Goal: Task Accomplishment & Management: Manage account settings

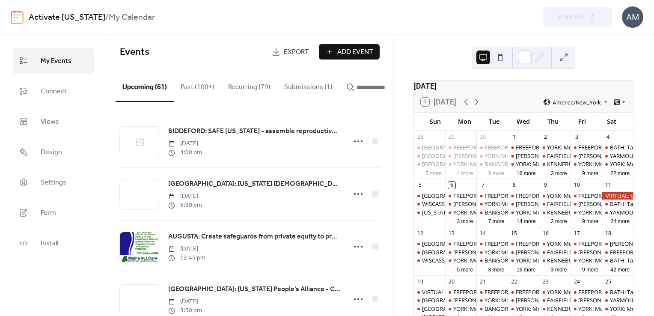
click at [306, 86] on button "Submissions (1)" at bounding box center [308, 85] width 62 height 32
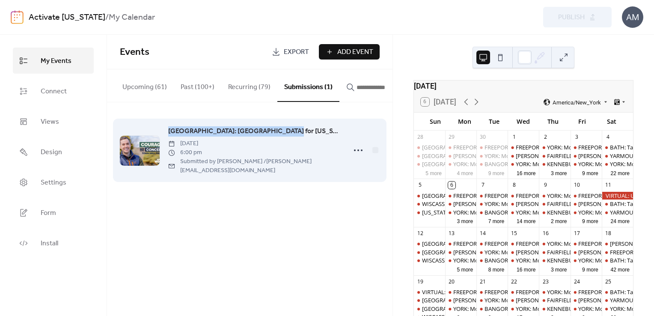
drag, startPoint x: 290, startPoint y: 132, endPoint x: 191, endPoint y: 127, distance: 99.0
click at [191, 127] on div "ROCKLAND: Jordan for Maine town hall Monday, October 27, 2025 6:00 pm Submitted…" at bounding box center [250, 150] width 260 height 70
copy span "ROCKLAND: Jordan for Maine town hall"
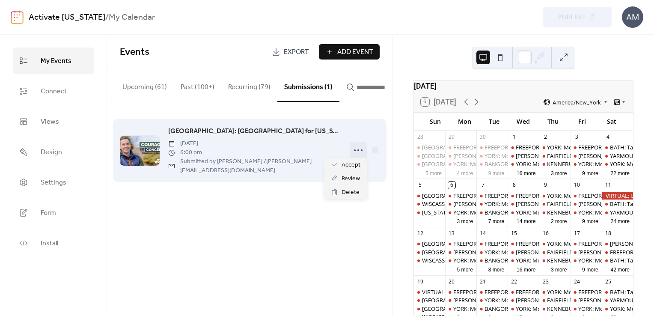
click at [359, 147] on icon at bounding box center [359, 150] width 14 height 14
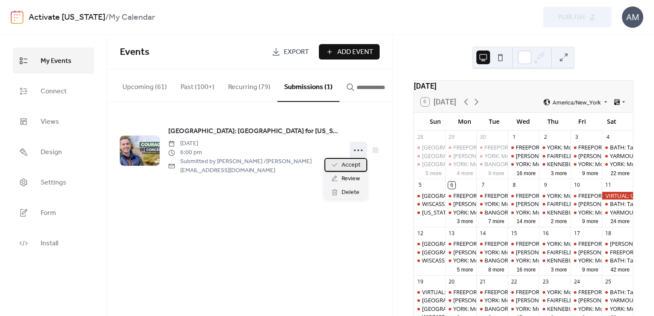
click at [346, 165] on span "Accept" at bounding box center [351, 165] width 19 height 10
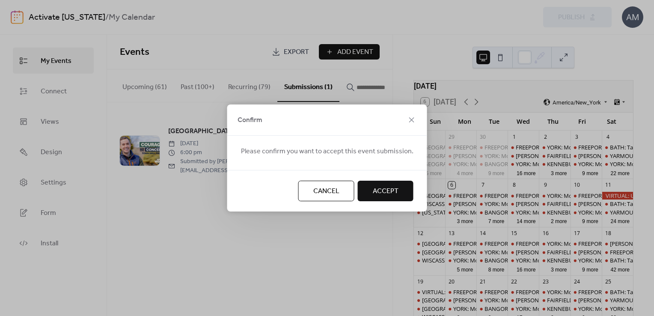
click at [365, 189] on button "Accept" at bounding box center [386, 191] width 56 height 21
